Goal: Contribute content: Add original content to the website for others to see

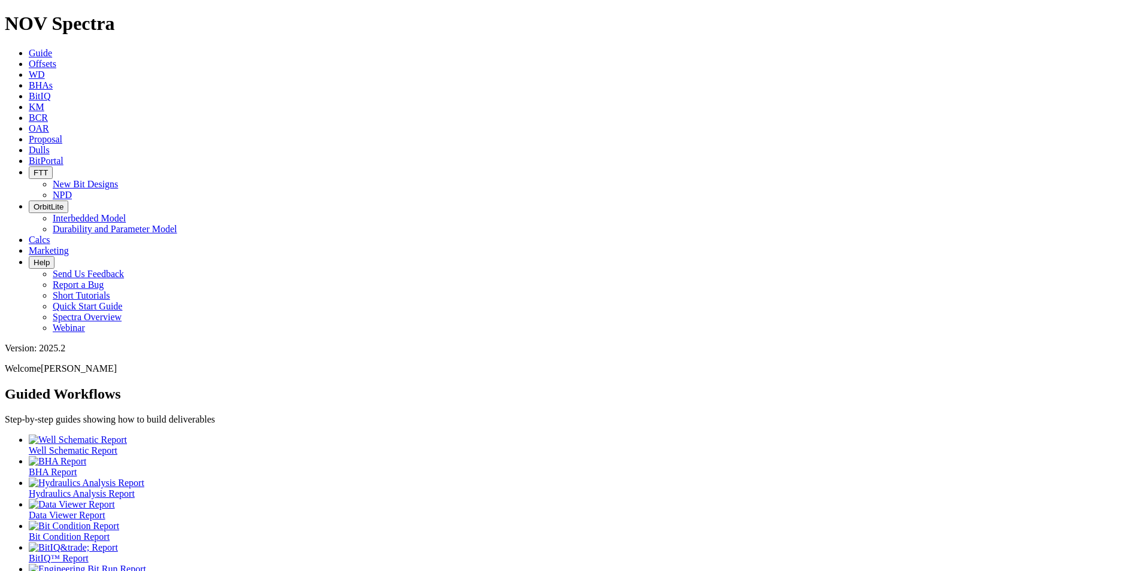
click at [29, 145] on icon at bounding box center [29, 150] width 0 height 10
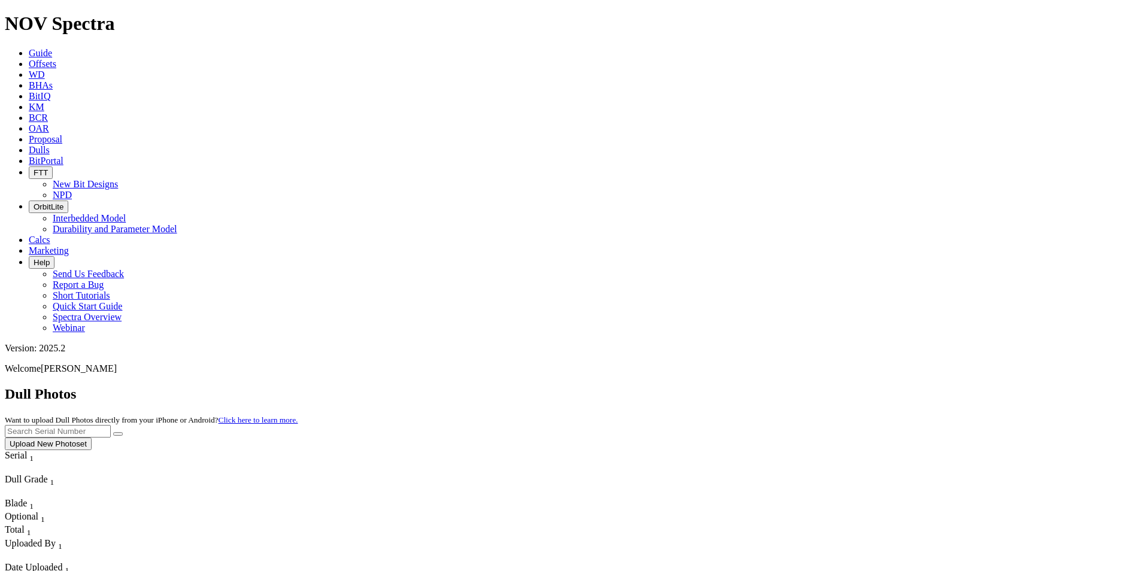
click at [92, 438] on button "Upload New Photoset" at bounding box center [48, 444] width 87 height 13
